Goal: Information Seeking & Learning: Learn about a topic

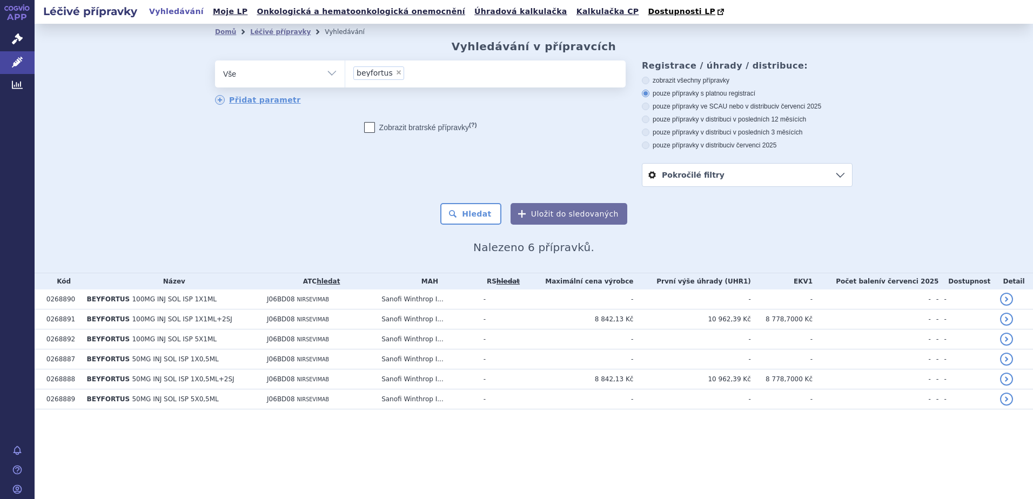
click at [395, 72] on span "×" at bounding box center [398, 72] width 6 height 6
click at [345, 72] on select "beyfortus" at bounding box center [345, 73] width 1 height 27
select select
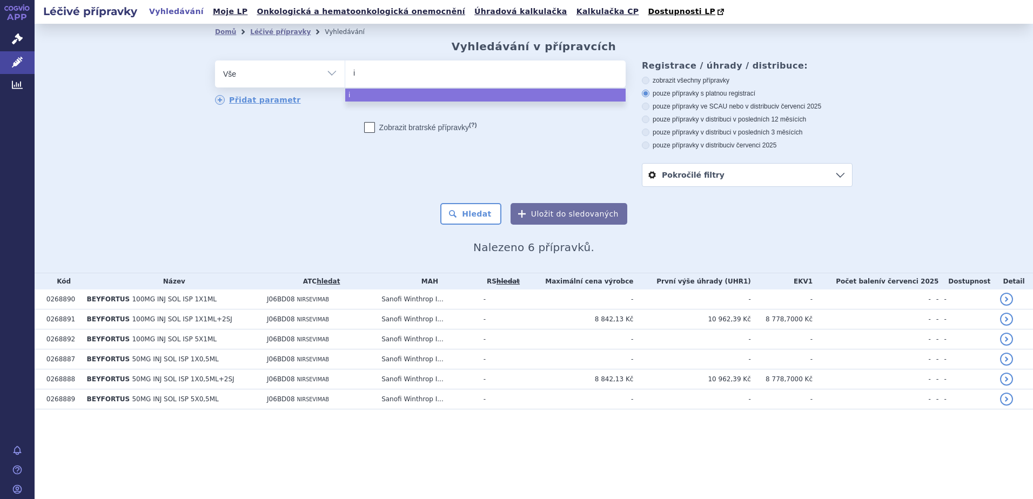
type input "in"
type input "inf"
type input "infl"
type input "influ"
type input "influv"
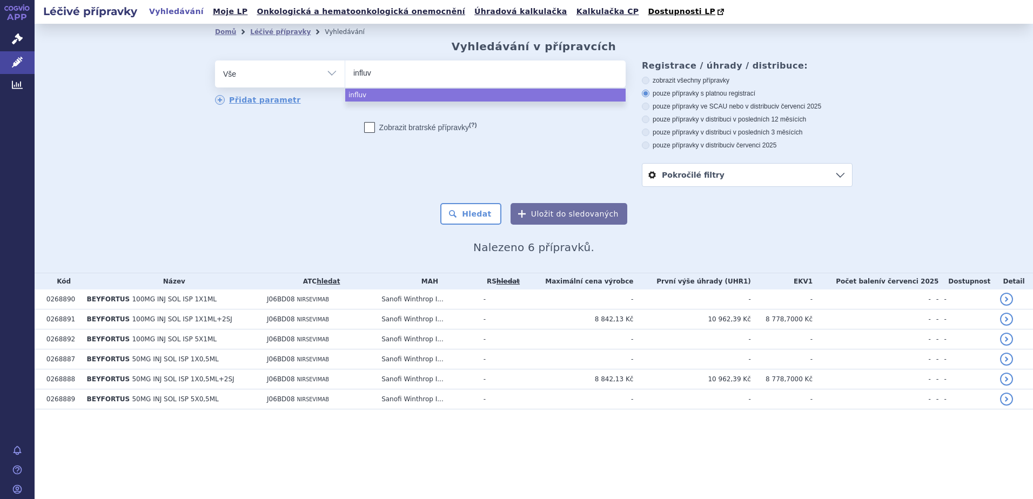
type input "influva"
type input "influvac"
select select "influvac"
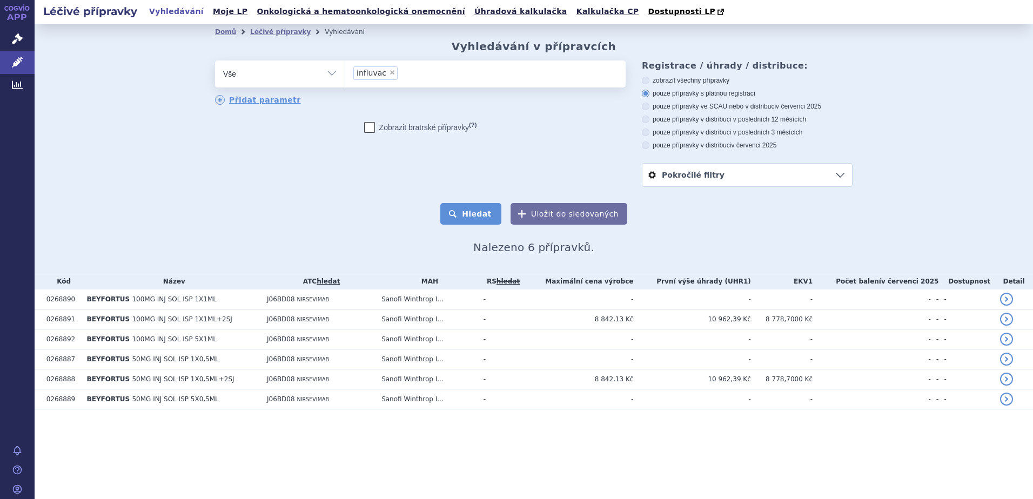
click at [482, 214] on button "Hledat" at bounding box center [470, 214] width 61 height 22
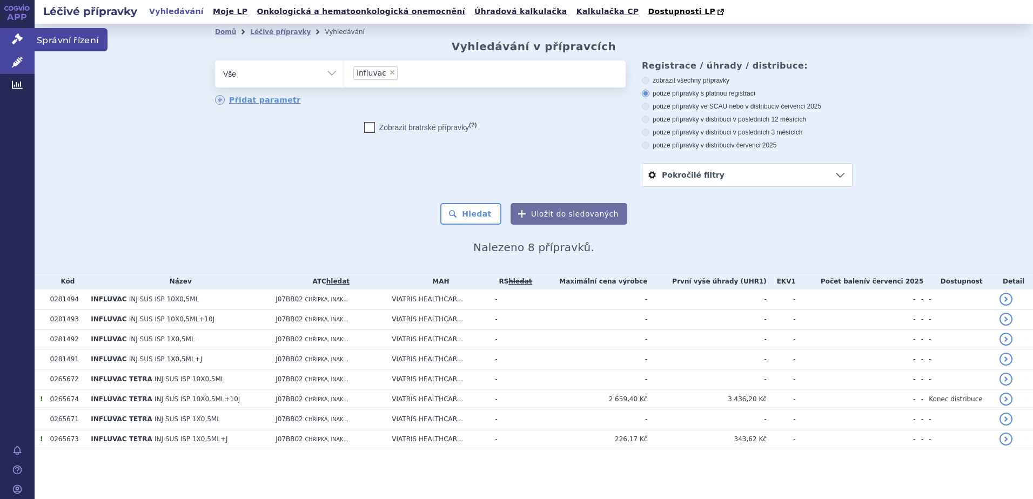
click at [49, 36] on span "Správní řízení" at bounding box center [71, 39] width 73 height 23
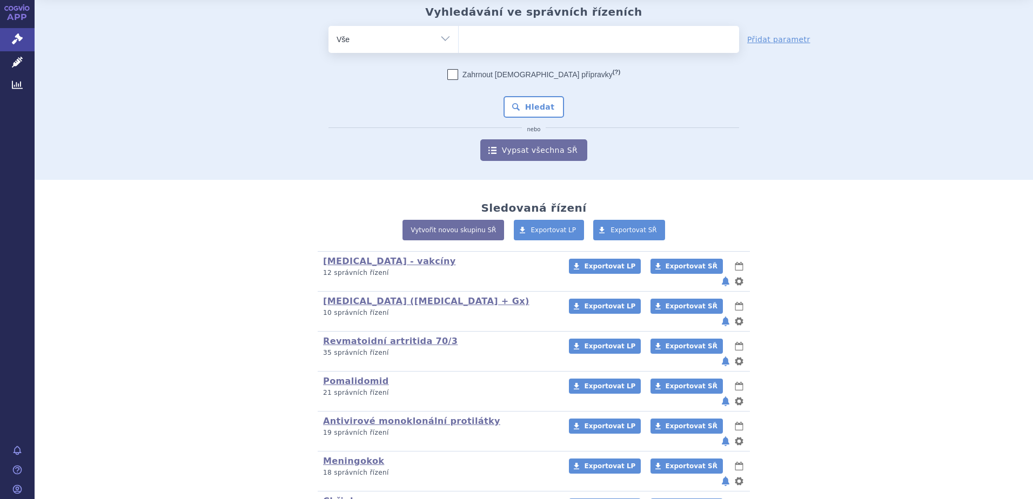
scroll to position [162, 0]
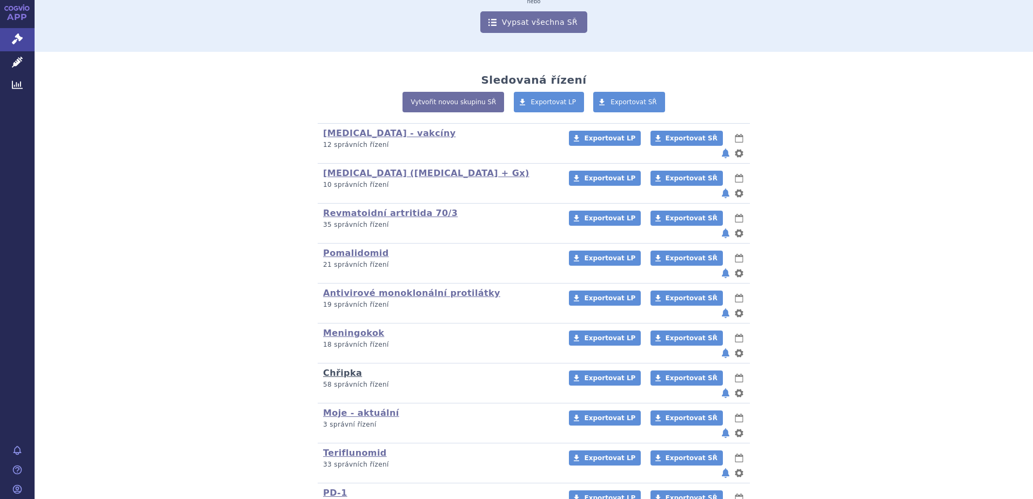
click at [335, 368] on link "Chřipka" at bounding box center [342, 373] width 39 height 10
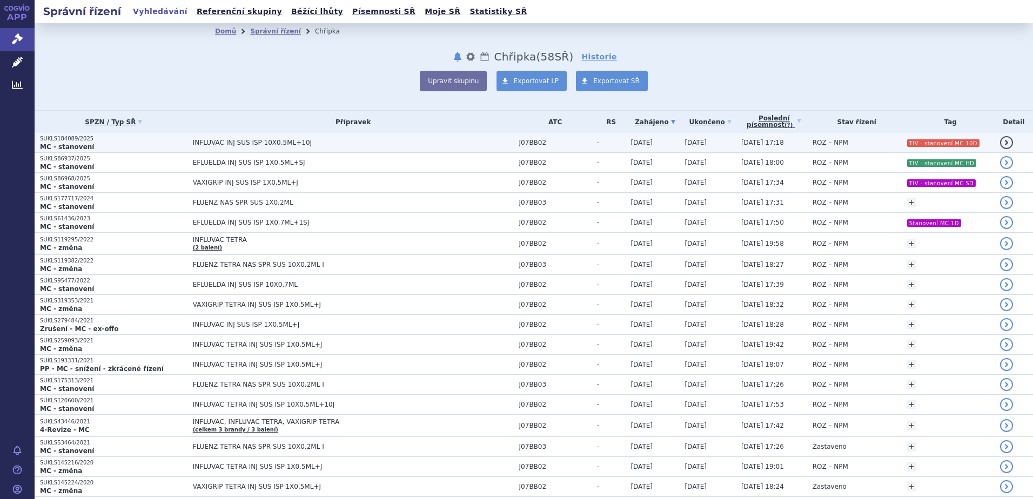
click at [225, 139] on span "INFLUVAC INJ SUS ISP 10X0,5ML+10J" at bounding box center [328, 143] width 270 height 8
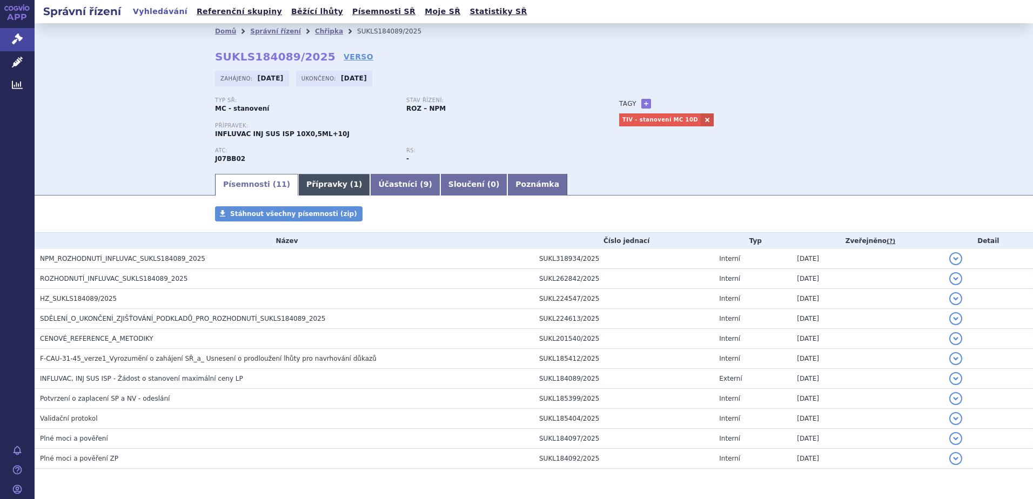
click at [303, 186] on link "Přípravky ( 1 )" at bounding box center [334, 185] width 72 height 22
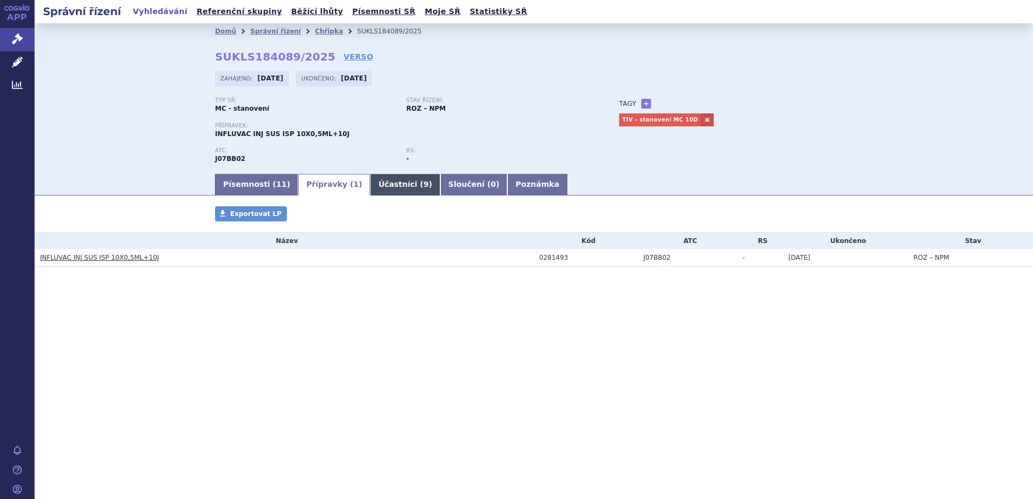
click at [370, 186] on link "Účastníci ( 9 )" at bounding box center [405, 185] width 70 height 22
